Goal: Information Seeking & Learning: Learn about a topic

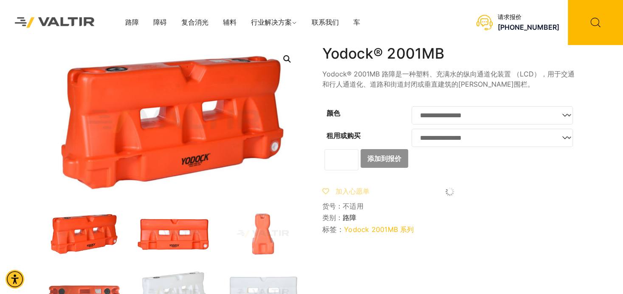
click at [172, 239] on img at bounding box center [173, 234] width 76 height 46
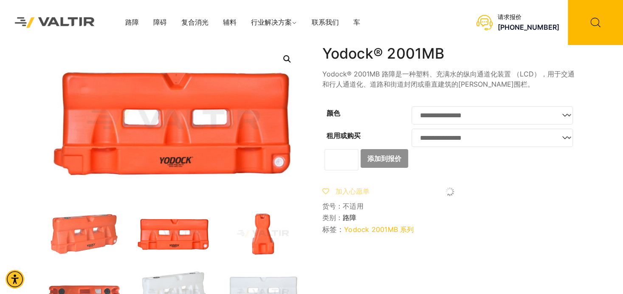
click at [253, 237] on img at bounding box center [263, 234] width 76 height 46
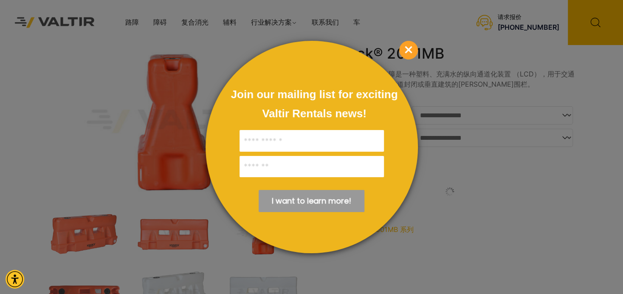
scroll to position [42, 0]
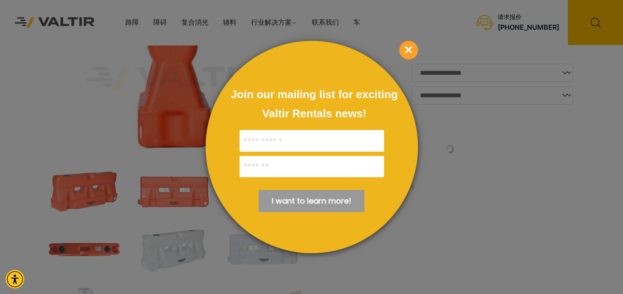
click at [168, 252] on div at bounding box center [311, 147] width 623 height 294
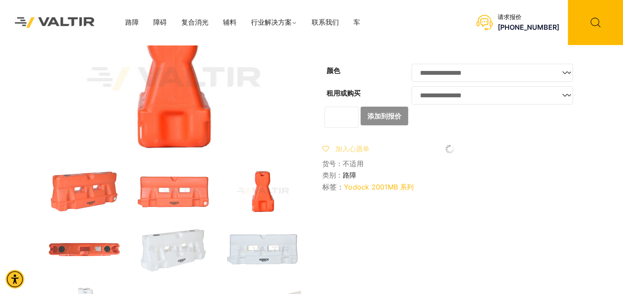
click at [281, 255] on img at bounding box center [263, 250] width 76 height 46
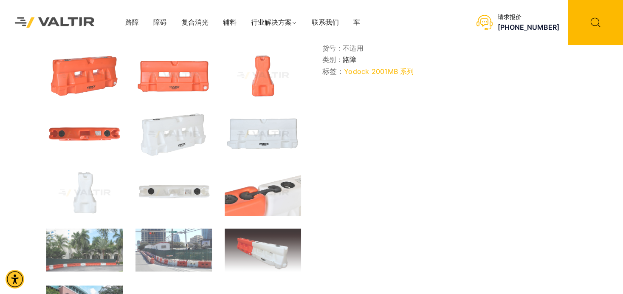
scroll to position [212, 0]
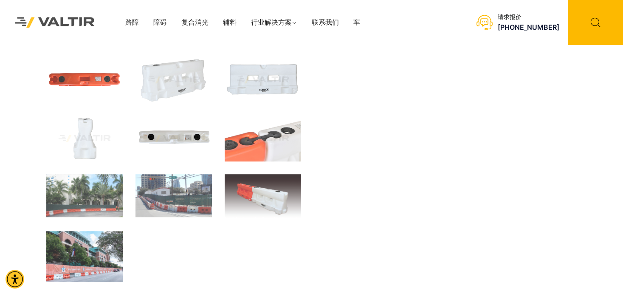
click at [189, 144] on img at bounding box center [173, 139] width 76 height 46
click at [263, 145] on img at bounding box center [263, 139] width 76 height 46
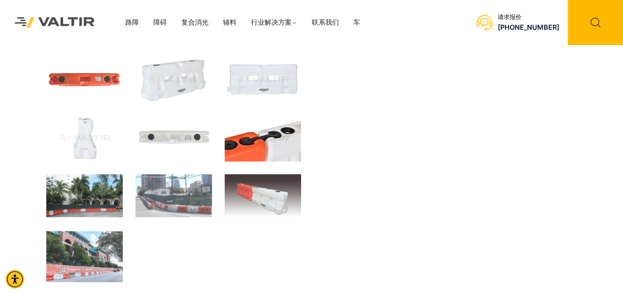
click at [105, 202] on img at bounding box center [84, 195] width 76 height 43
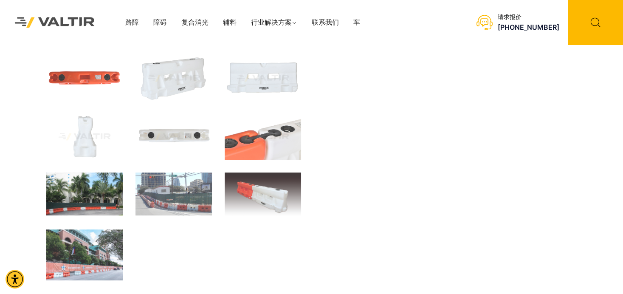
scroll to position [202, 0]
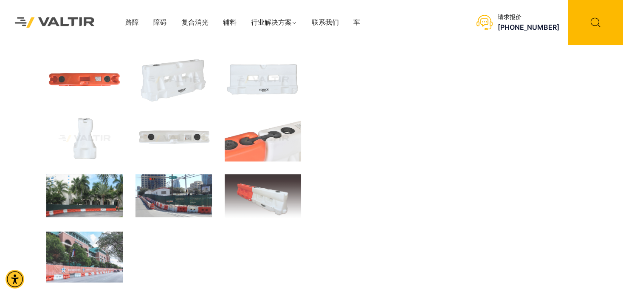
click at [167, 203] on img at bounding box center [173, 195] width 76 height 43
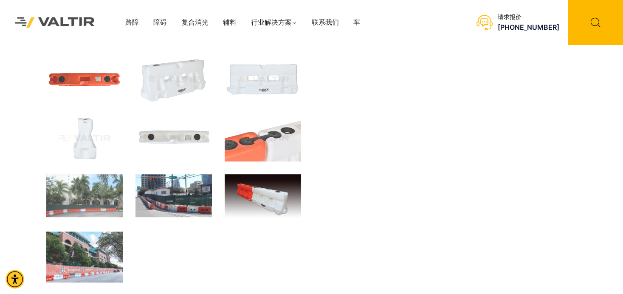
click at [249, 202] on img at bounding box center [263, 196] width 76 height 44
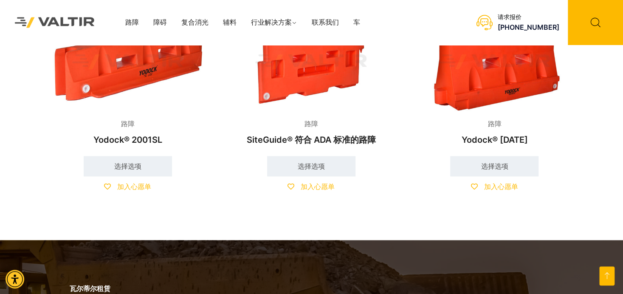
scroll to position [409, 0]
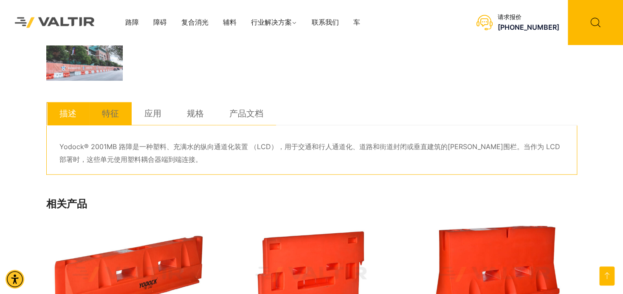
click at [112, 116] on link "特征" at bounding box center [110, 113] width 17 height 23
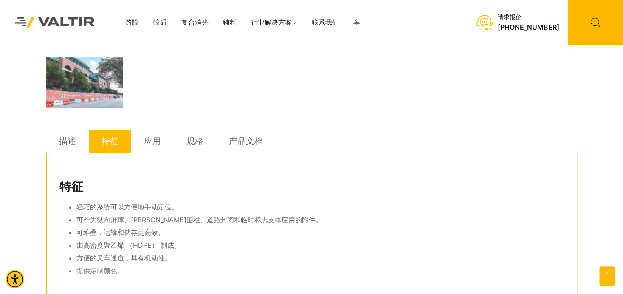
scroll to position [366, 0]
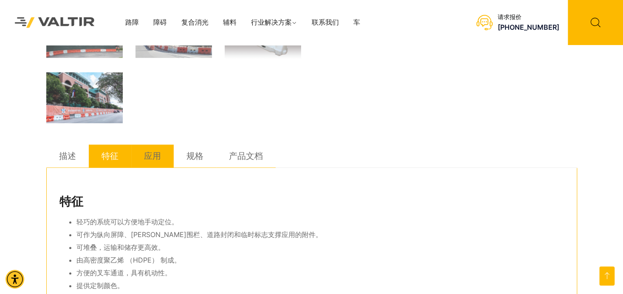
click at [150, 147] on link "应用" at bounding box center [152, 155] width 17 height 23
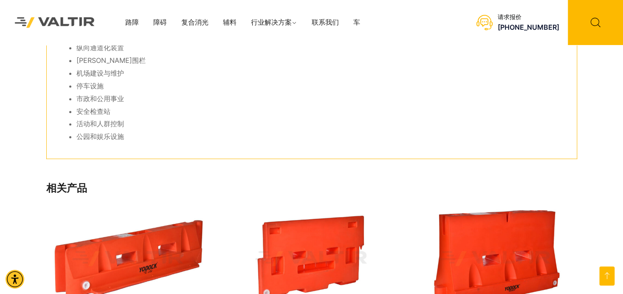
scroll to position [409, 0]
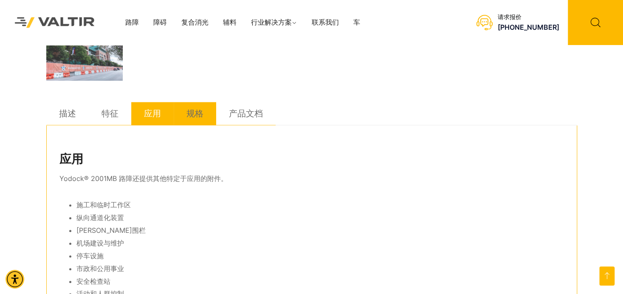
click at [192, 118] on link "规格" at bounding box center [194, 113] width 17 height 23
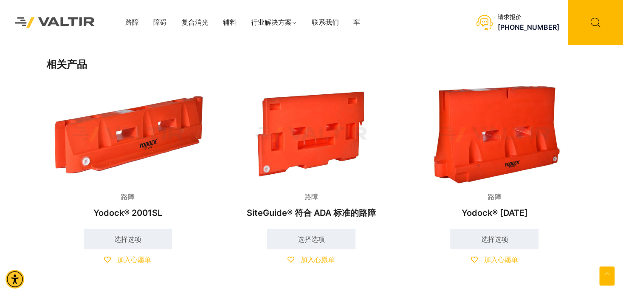
scroll to position [961, 0]
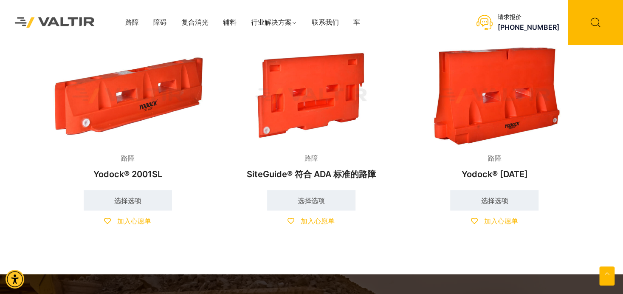
drag, startPoint x: 593, startPoint y: 113, endPoint x: 587, endPoint y: 115, distance: 5.9
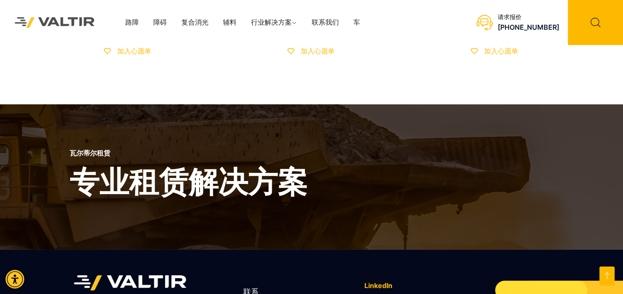
scroll to position [1250, 0]
